Goal: Answer question/provide support

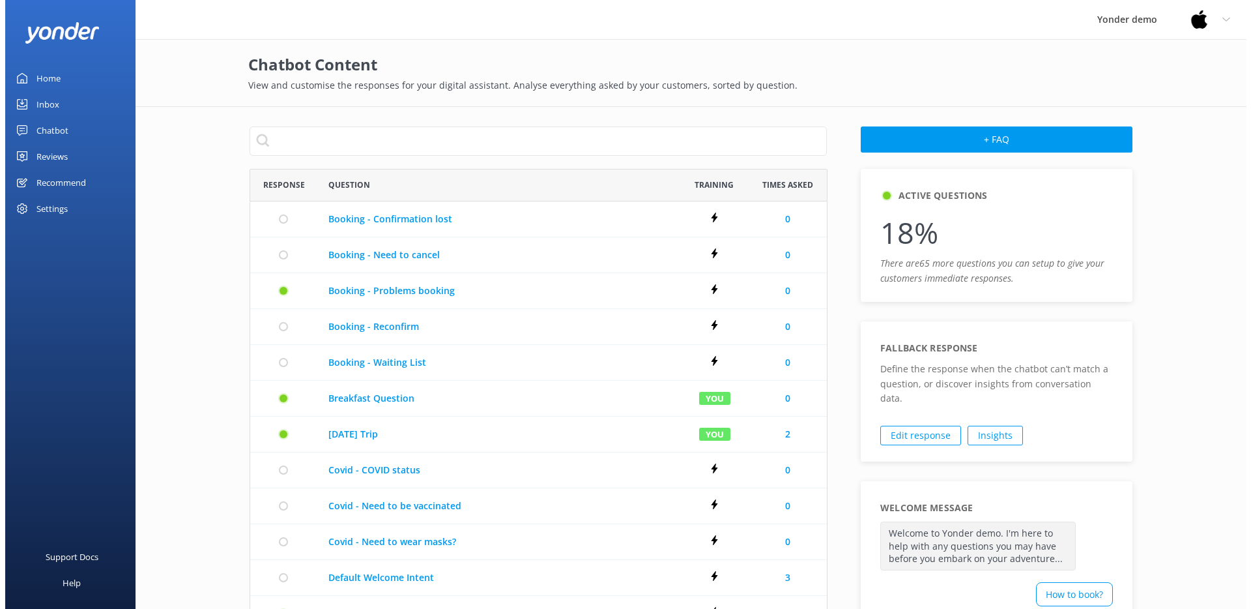
scroll to position [740, 568]
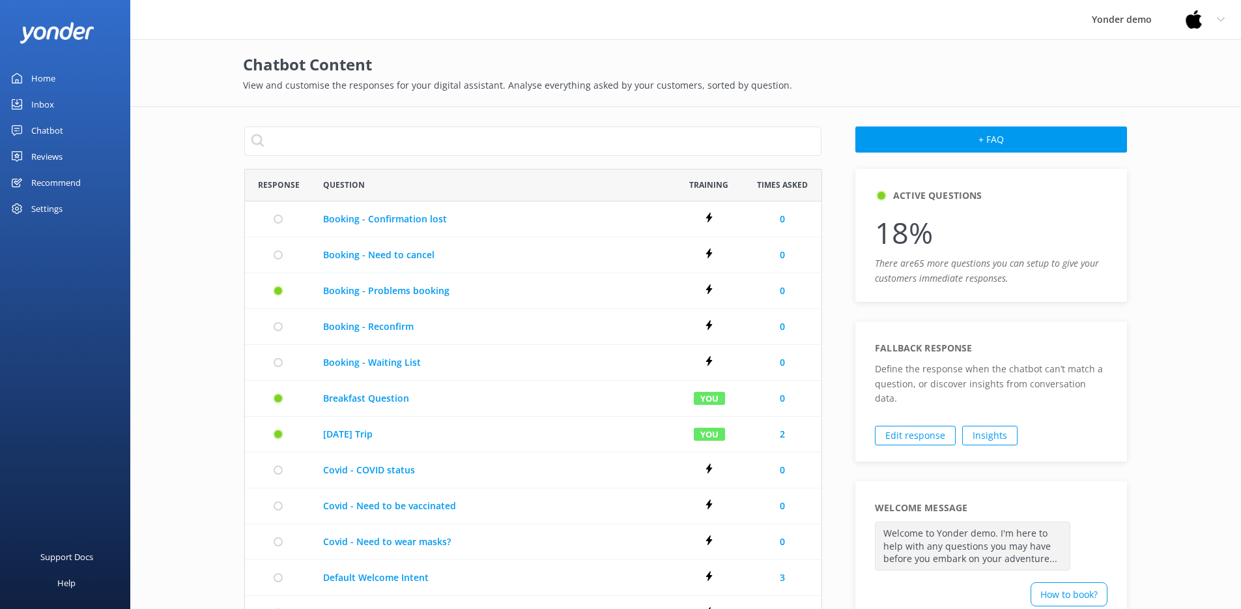
click at [34, 137] on div "Chatbot" at bounding box center [47, 130] width 32 height 26
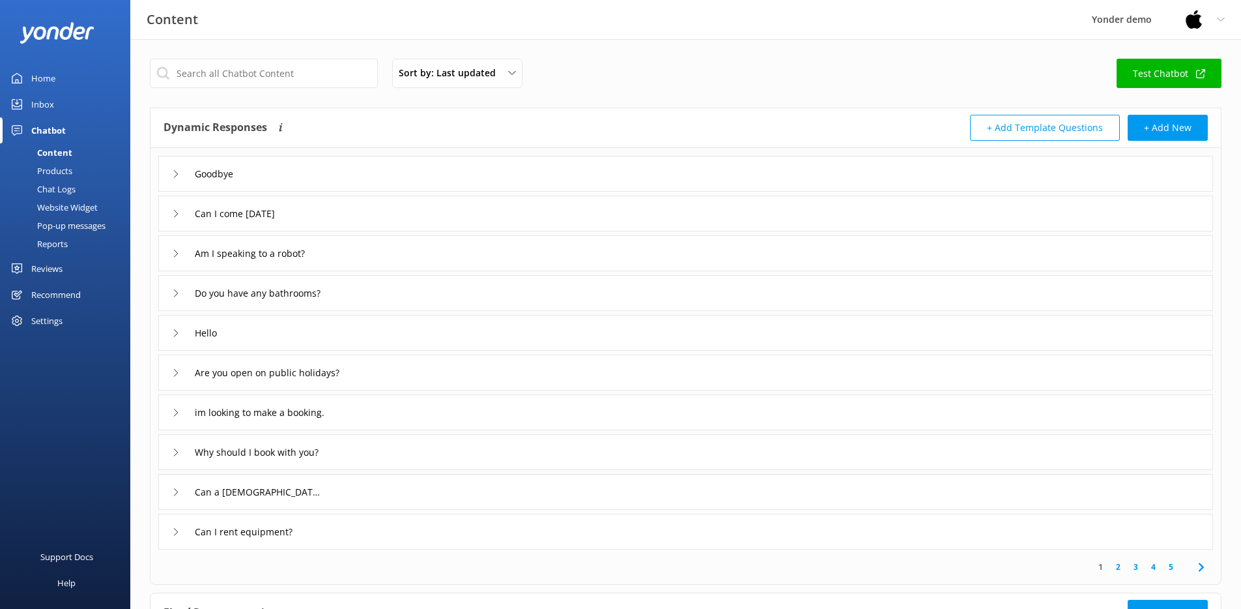
click at [65, 191] on div "Chat Logs" at bounding box center [42, 189] width 68 height 18
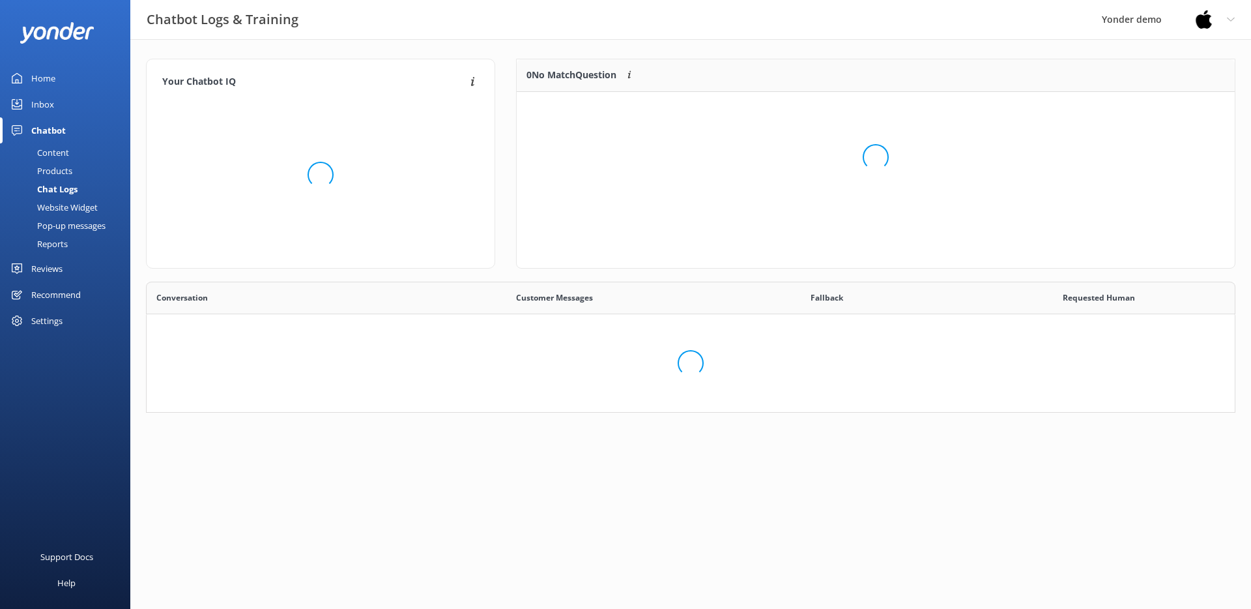
scroll to position [447, 1069]
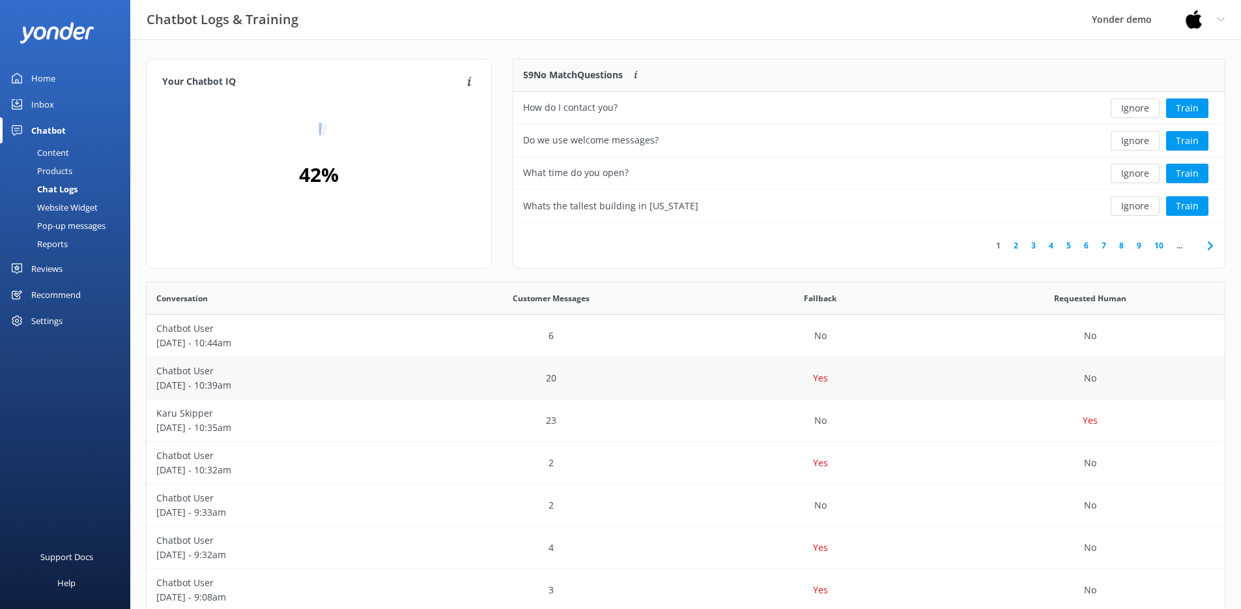
click at [386, 362] on div "Chatbot User [DATE] - 10:39am" at bounding box center [282, 378] width 270 height 42
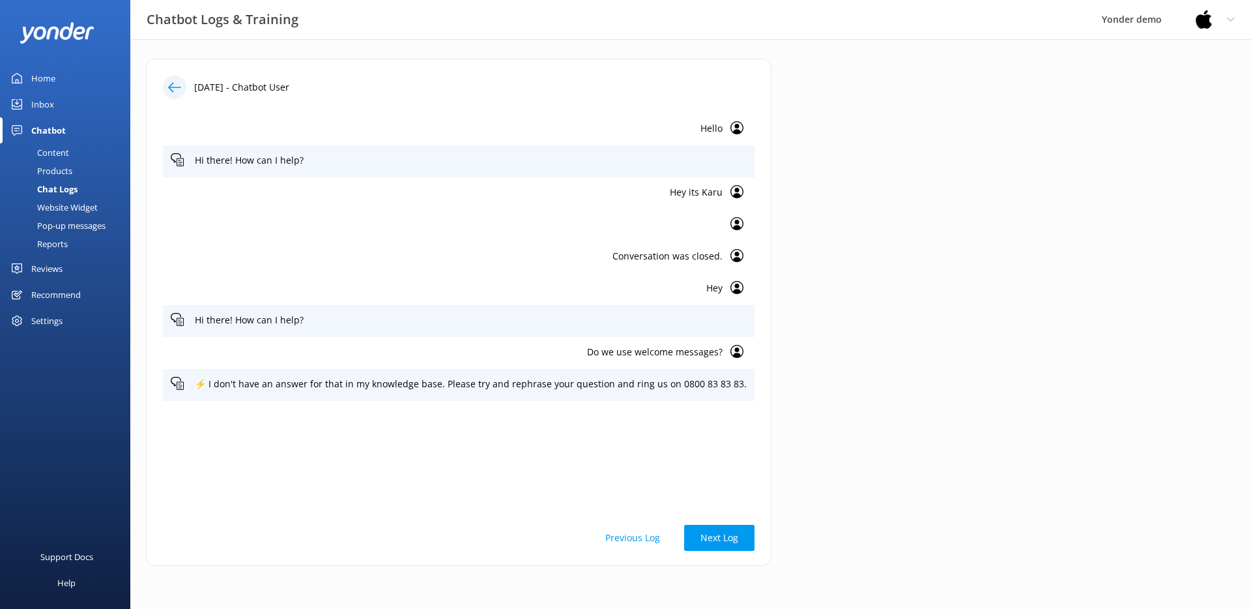
click at [578, 351] on p "Do we use welcome messages?" at bounding box center [447, 352] width 552 height 14
click at [512, 394] on div "⚡ I don't have an answer for that in my knowledge base. Please try and rephrase…" at bounding box center [459, 385] width 592 height 32
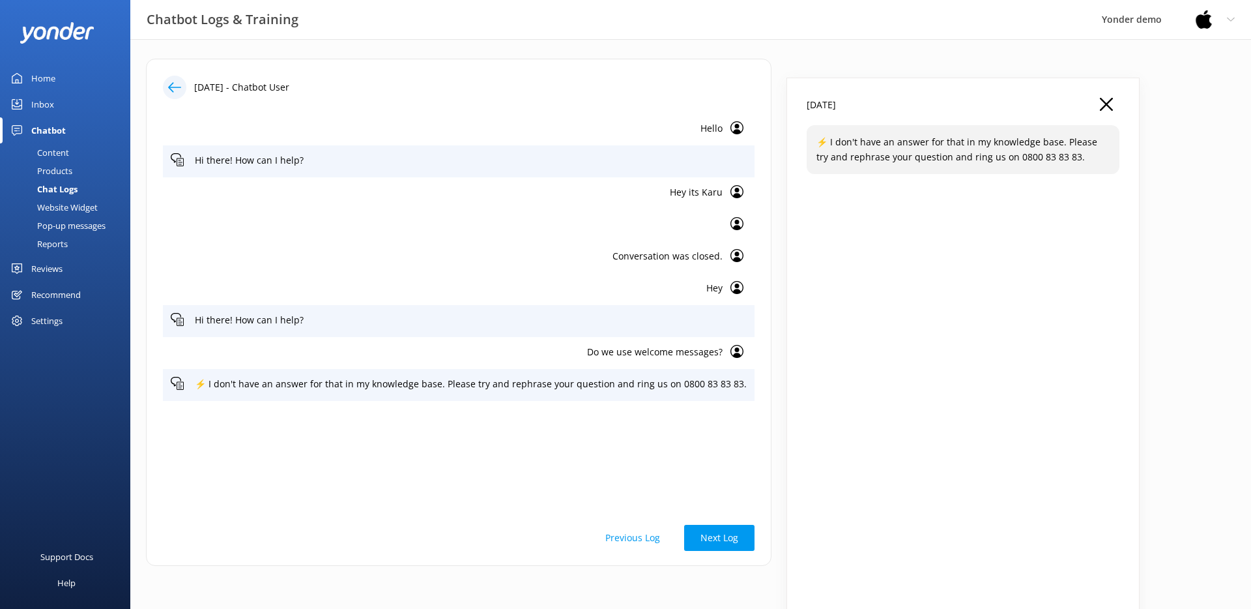
click at [530, 248] on div "Conversation was closed." at bounding box center [459, 257] width 592 height 32
click at [623, 181] on div "Hey its Karu" at bounding box center [459, 193] width 592 height 32
click at [601, 158] on p "Hi there! How can I help?" at bounding box center [471, 160] width 552 height 14
click at [601, 140] on div "Hello" at bounding box center [459, 129] width 592 height 32
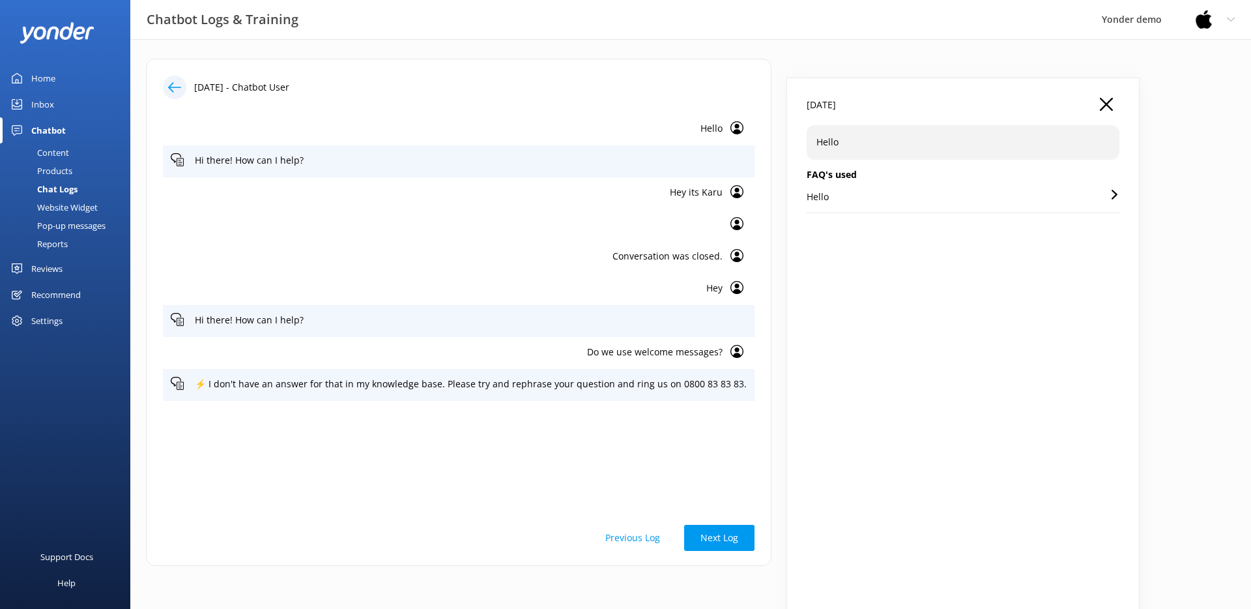
click at [179, 83] on icon at bounding box center [174, 87] width 13 height 13
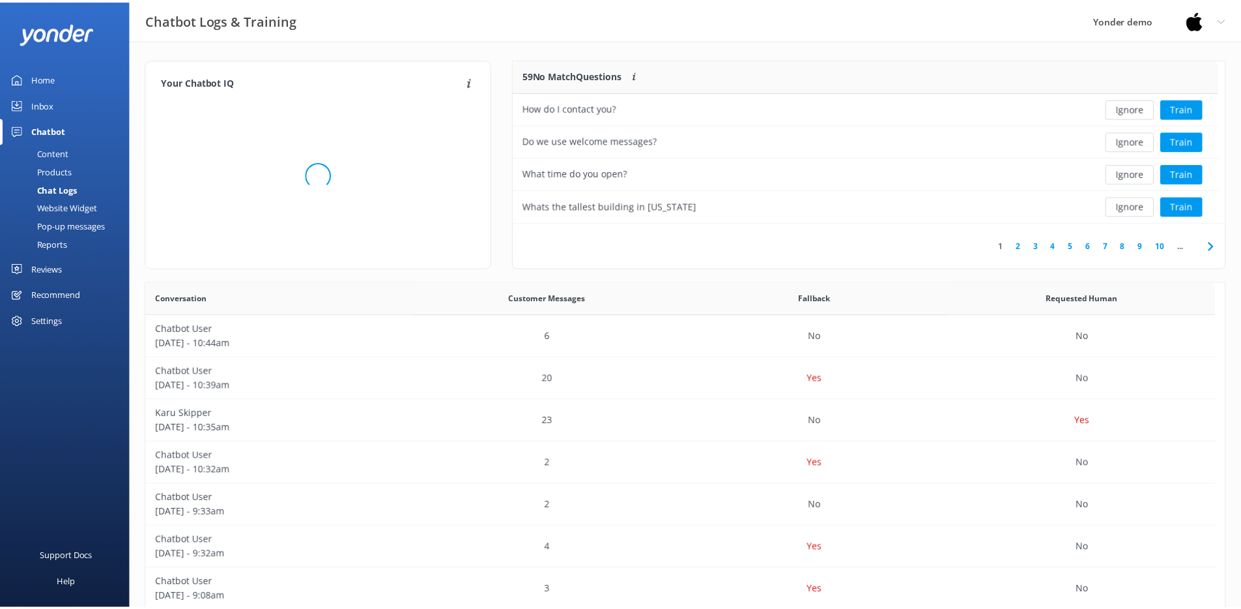
scroll to position [154, 702]
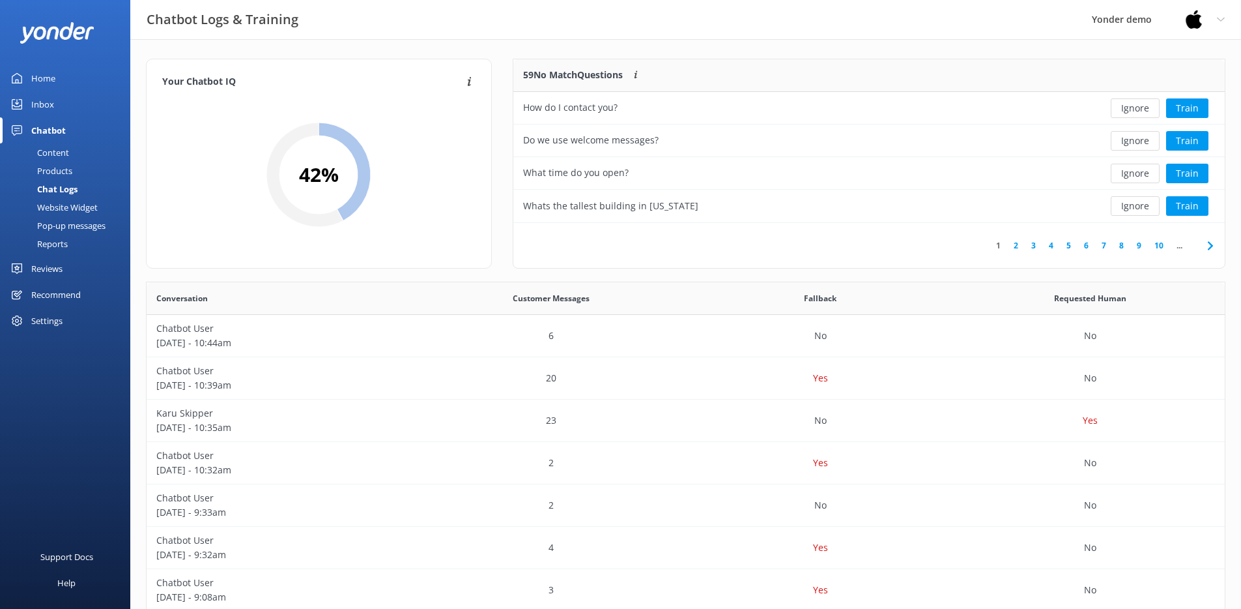
click at [45, 277] on div "Reviews" at bounding box center [46, 268] width 31 height 26
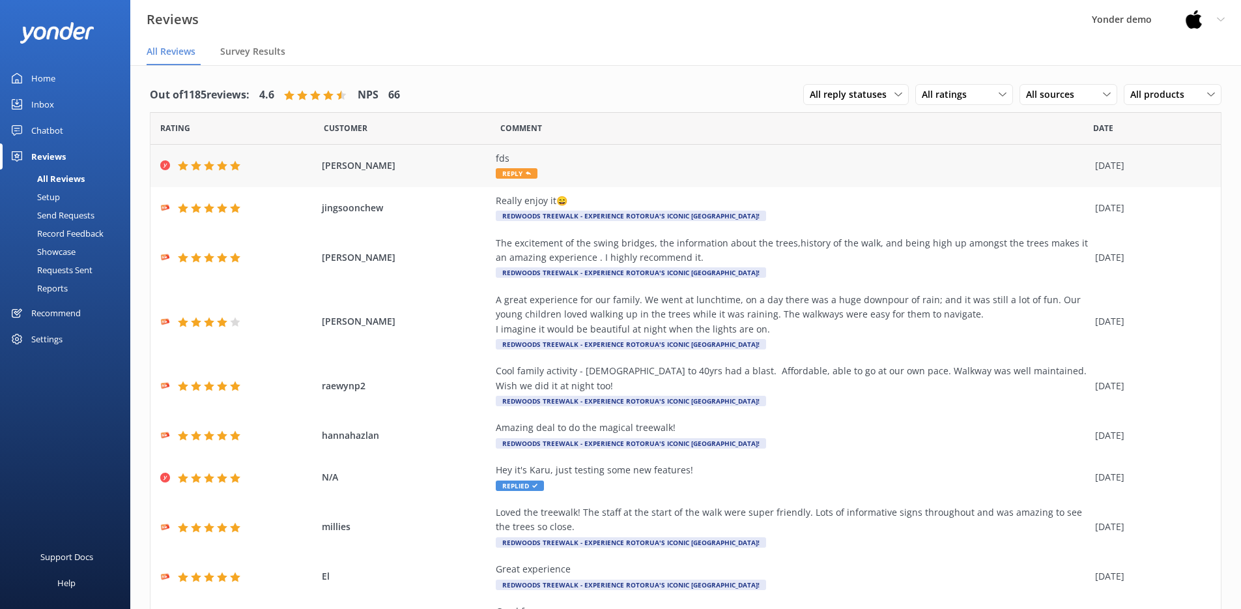
click at [555, 171] on div "fds Reply" at bounding box center [792, 165] width 593 height 29
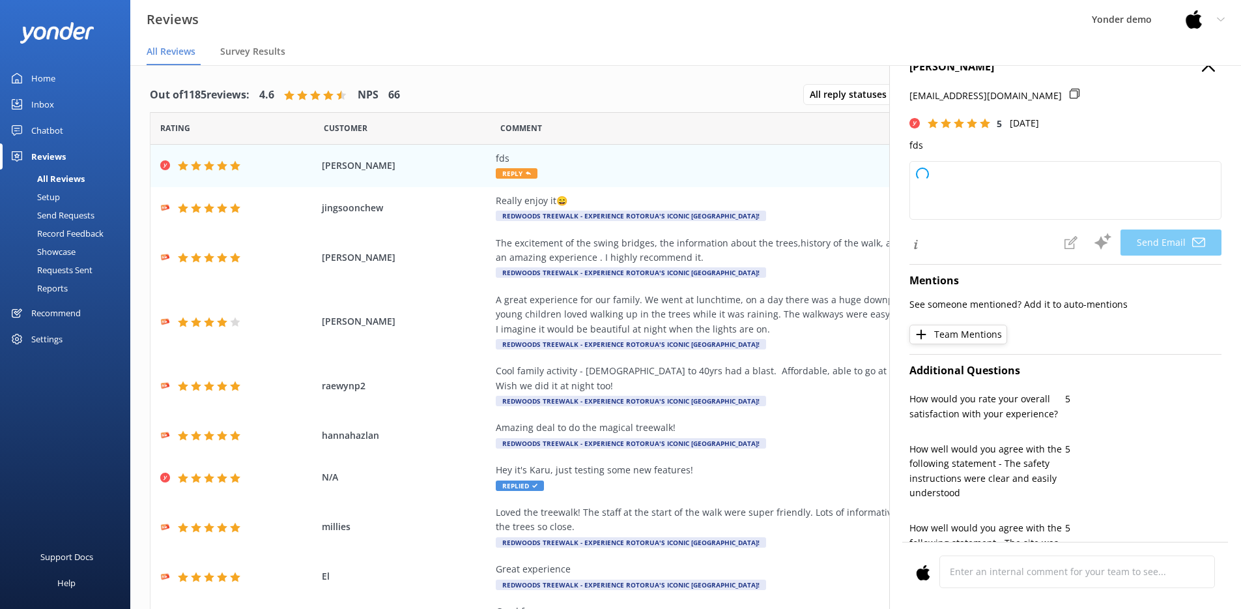
type textarea "Thank you so much for your 5-star review, [PERSON_NAME]! We appreciate your sup…"
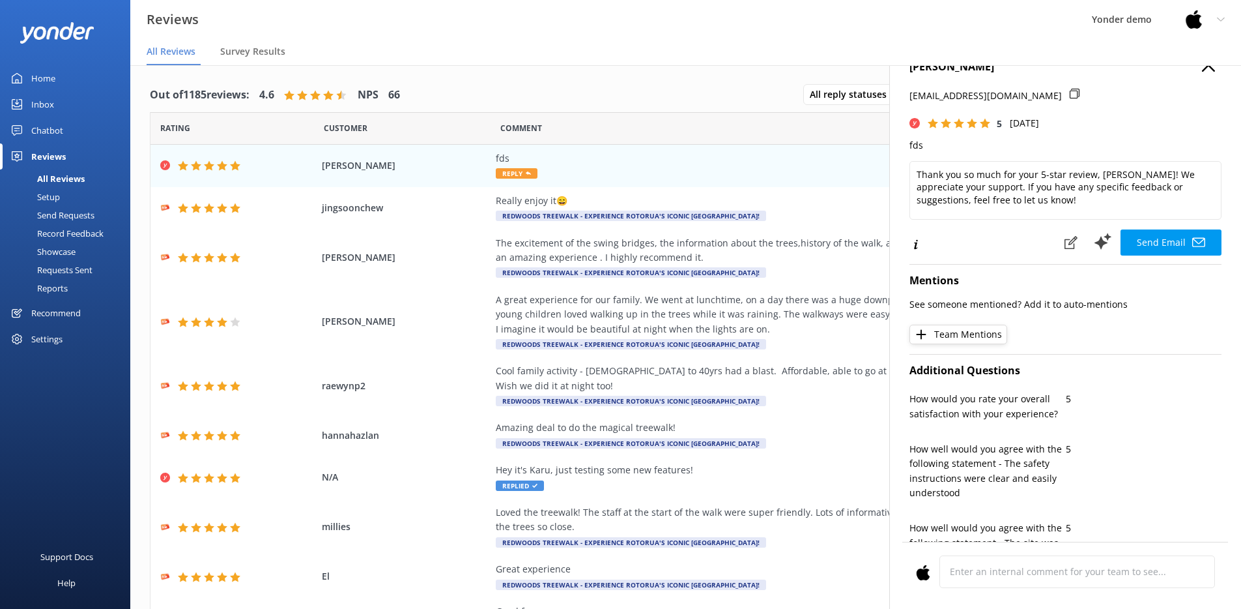
click at [1198, 84] on div "[PERSON_NAME] [EMAIL_ADDRESS][DOMAIN_NAME] 5 [DATE] fds" at bounding box center [1066, 106] width 312 height 94
click at [1205, 65] on div "Reviews Yonder demo Profile Settings Logout All Reviews Survey Results" at bounding box center [620, 33] width 1241 height 66
click at [1202, 68] on use "button" at bounding box center [1208, 65] width 13 height 13
